Goal: Check status: Check status

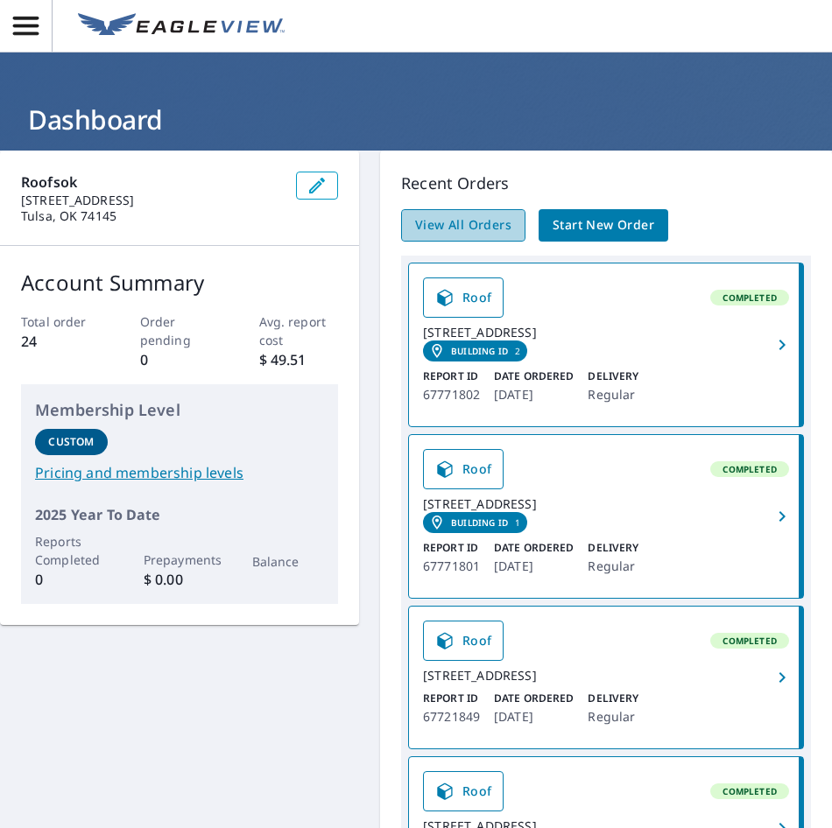
click at [483, 231] on span "View All Orders" at bounding box center [463, 225] width 96 height 22
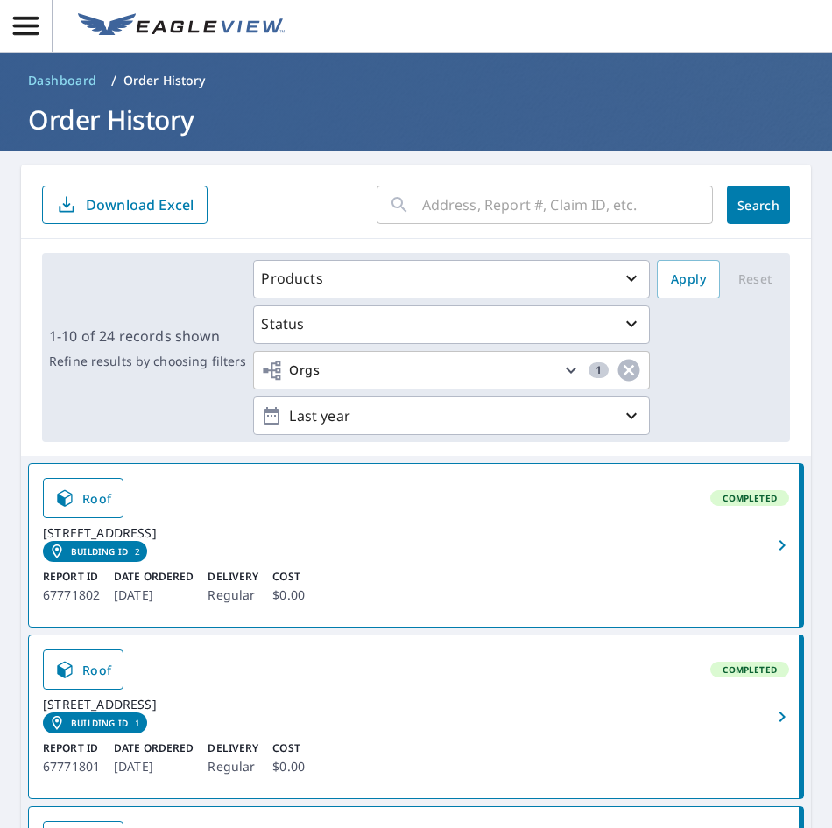
click at [470, 198] on input "text" at bounding box center [567, 204] width 291 height 49
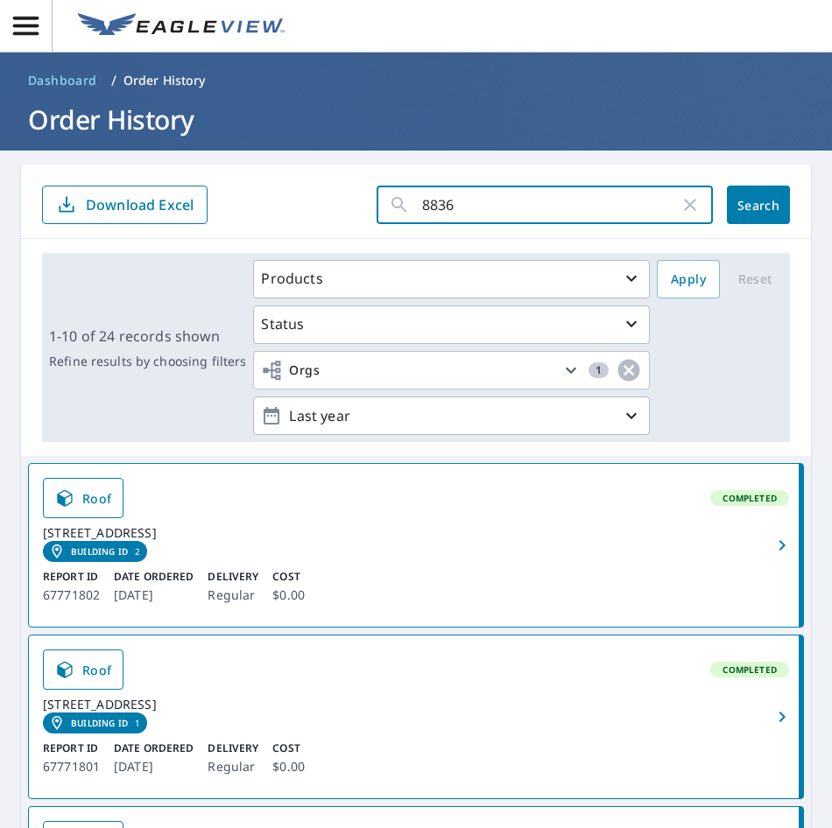
type input "8836"
click at [751, 200] on span "Search" at bounding box center [758, 205] width 35 height 17
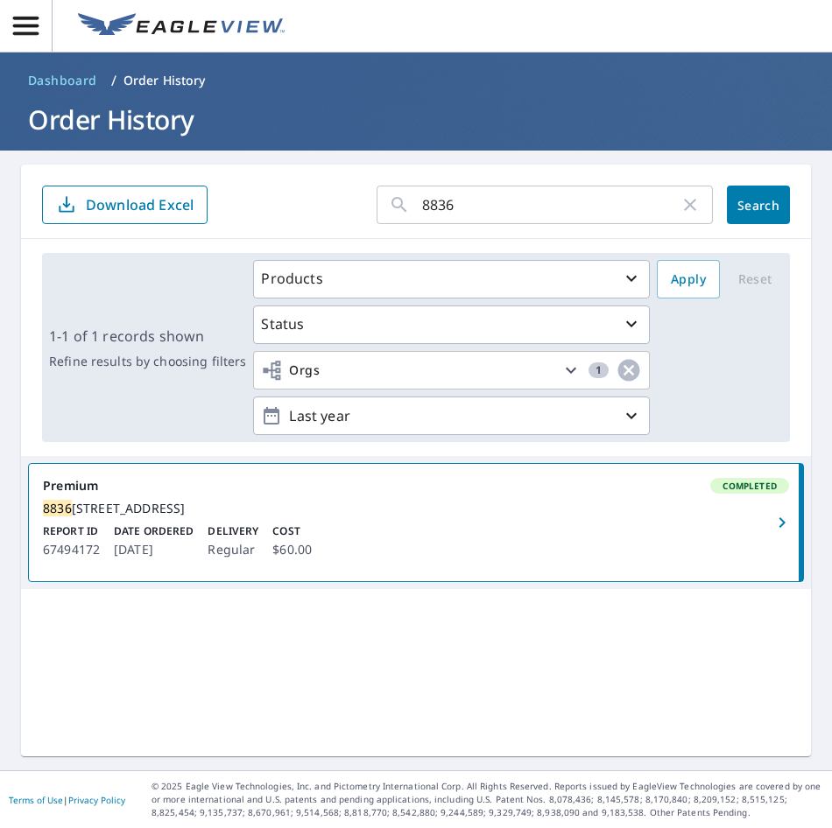
click at [248, 516] on div "[STREET_ADDRESS]" at bounding box center [416, 509] width 746 height 16
